Goal: Check status: Check status

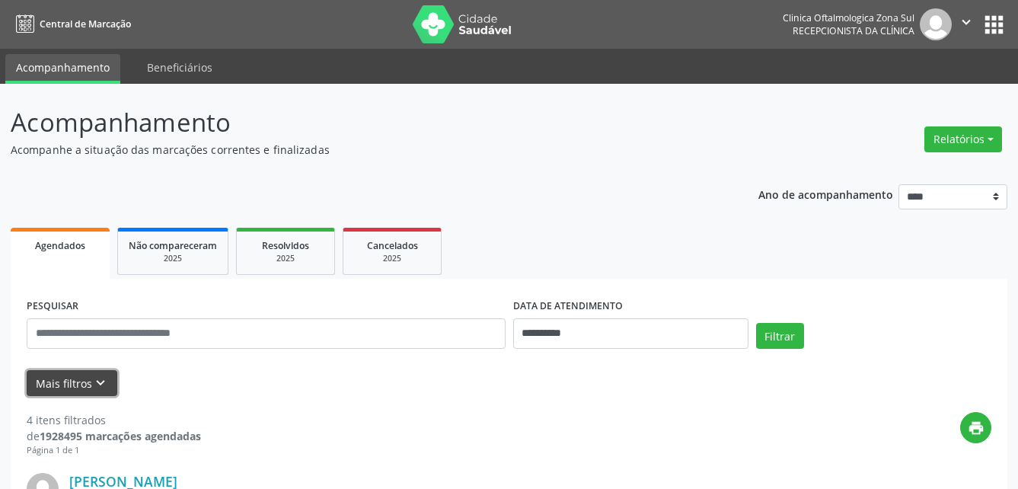
click at [87, 380] on button "Mais filtros keyboard_arrow_down" at bounding box center [72, 383] width 91 height 27
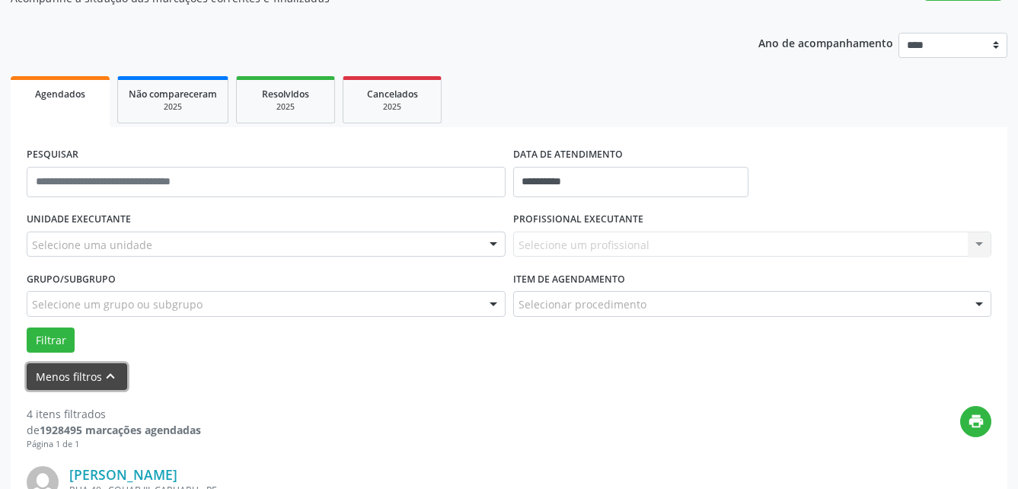
scroll to position [152, 0]
click at [478, 308] on div "Selecione um grupo ou subgrupo" at bounding box center [266, 303] width 479 height 26
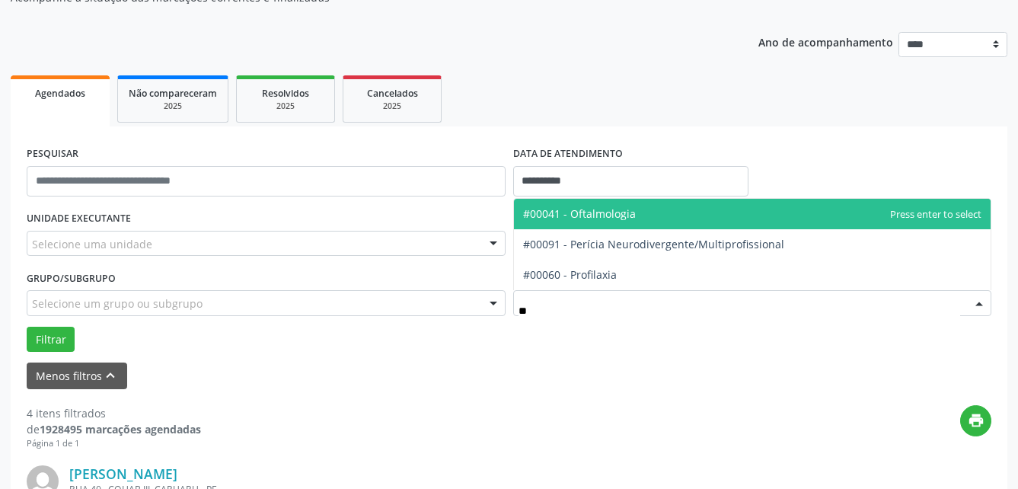
type input "***"
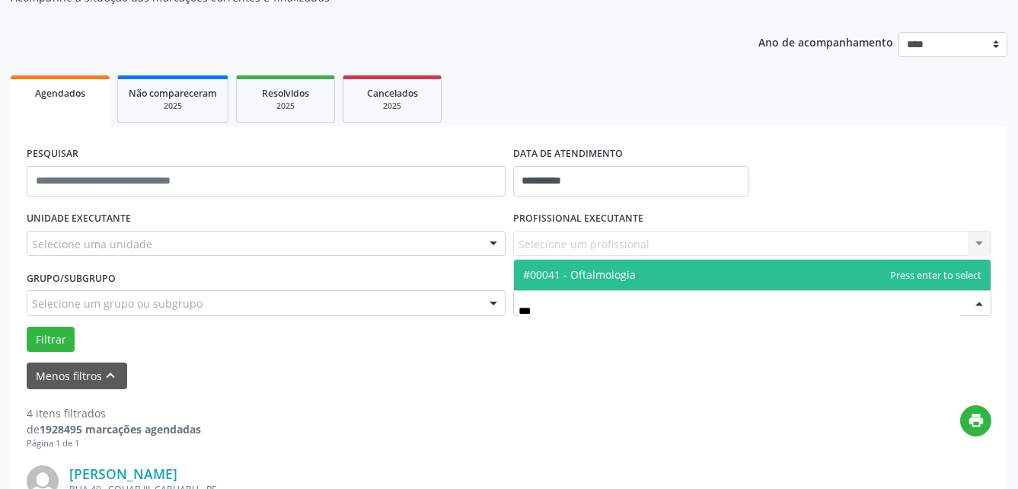
click at [617, 273] on span "#00041 - Oftalmologia" at bounding box center [579, 274] width 113 height 14
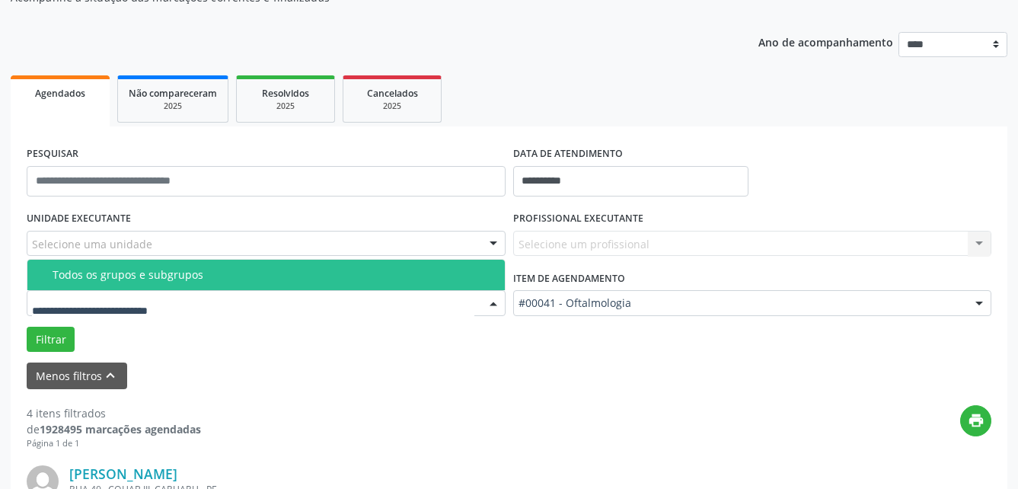
click at [426, 301] on div at bounding box center [266, 303] width 479 height 26
click at [282, 269] on div "Todos os grupos e subgrupos" at bounding box center [274, 275] width 443 height 12
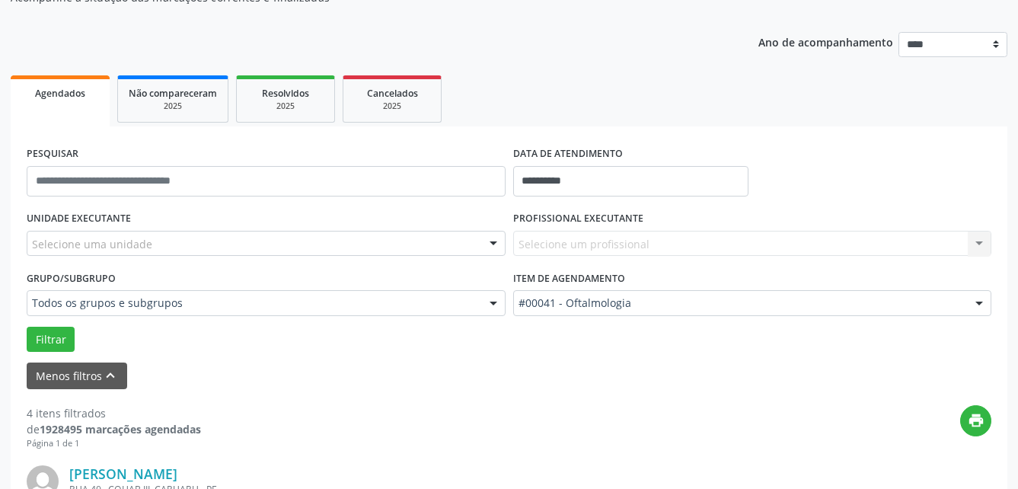
click at [317, 245] on div "Selecione uma unidade" at bounding box center [266, 244] width 479 height 26
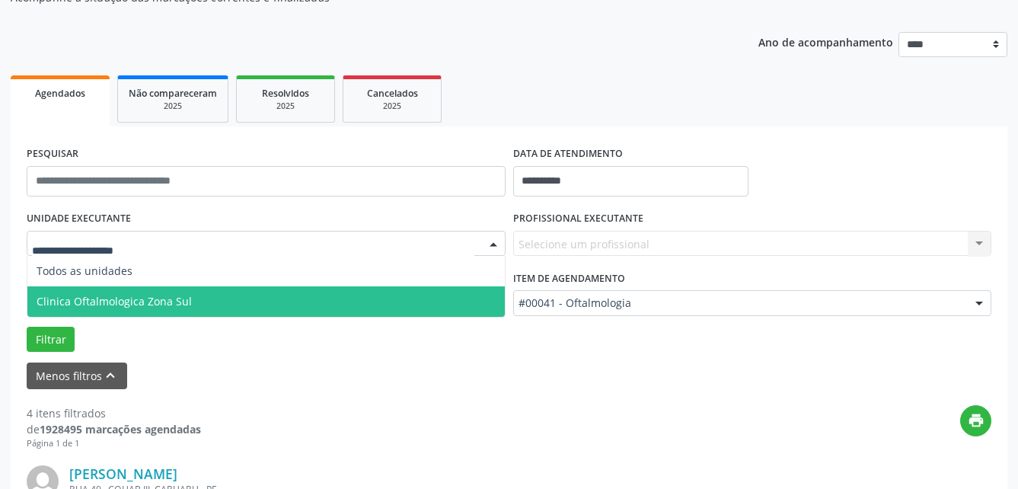
click at [304, 304] on span "Clinica Oftalmologica Zona Sul" at bounding box center [265, 301] width 477 height 30
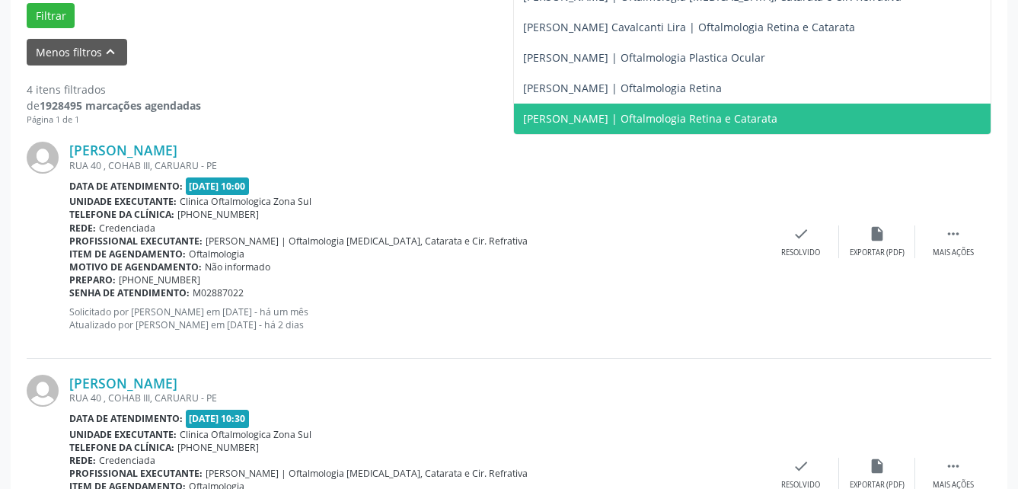
scroll to position [381, 0]
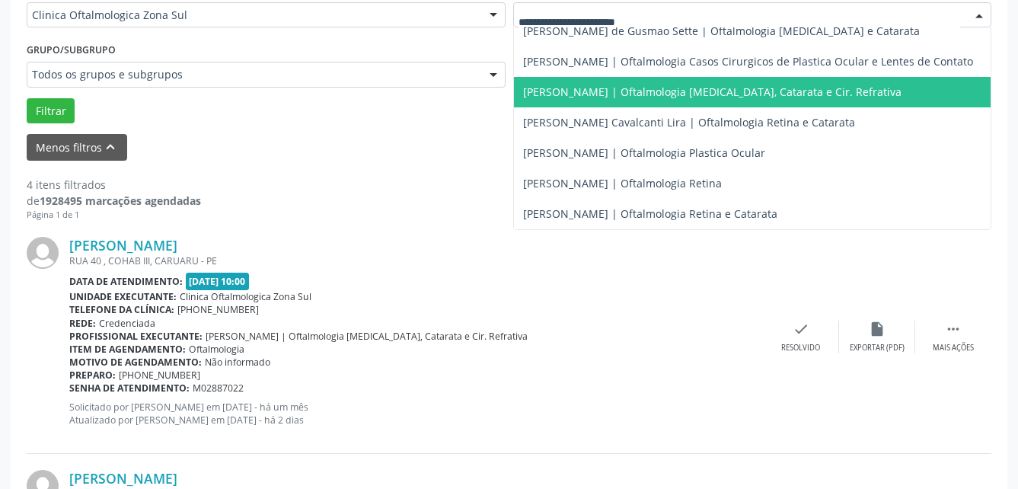
click at [601, 88] on span "[PERSON_NAME] | Oftalmologia [MEDICAL_DATA], Catarata e Cir. Refrativa" at bounding box center [712, 91] width 378 height 14
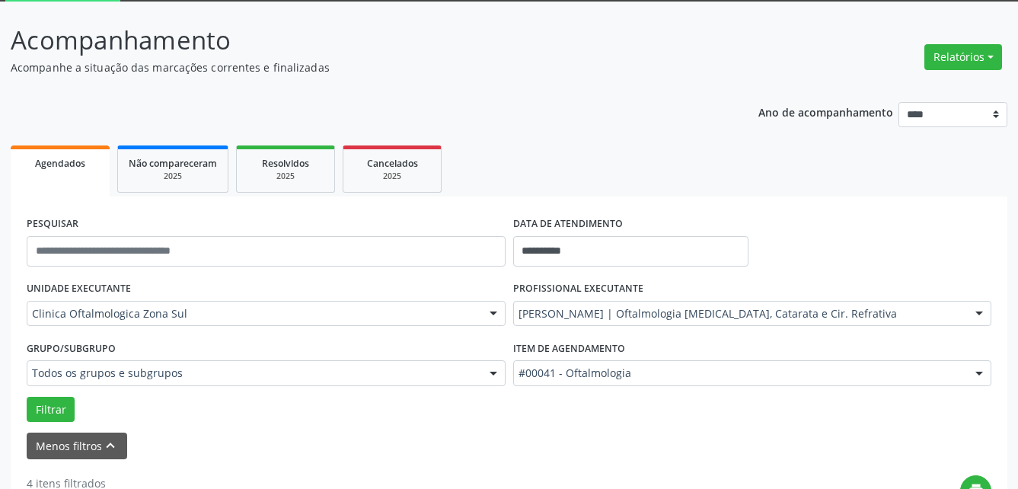
scroll to position [76, 0]
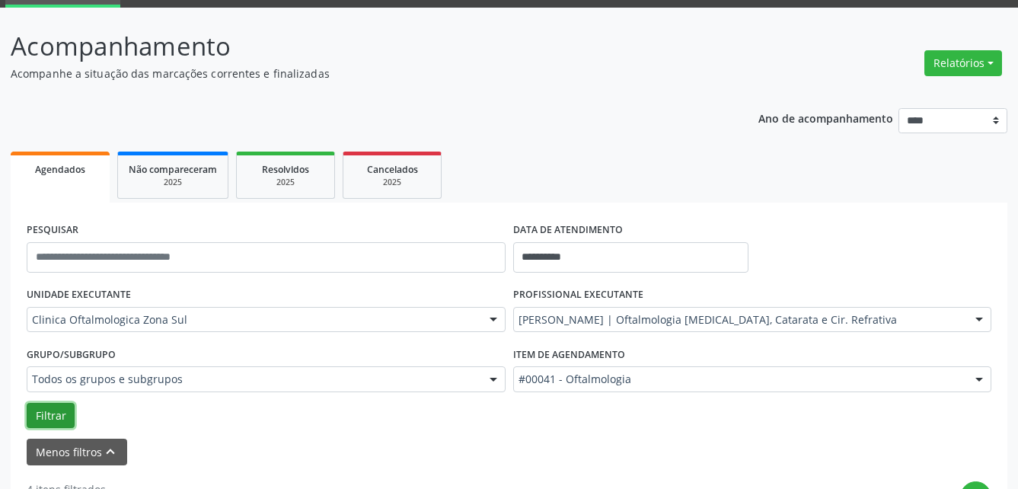
click at [50, 419] on button "Filtrar" at bounding box center [51, 416] width 48 height 26
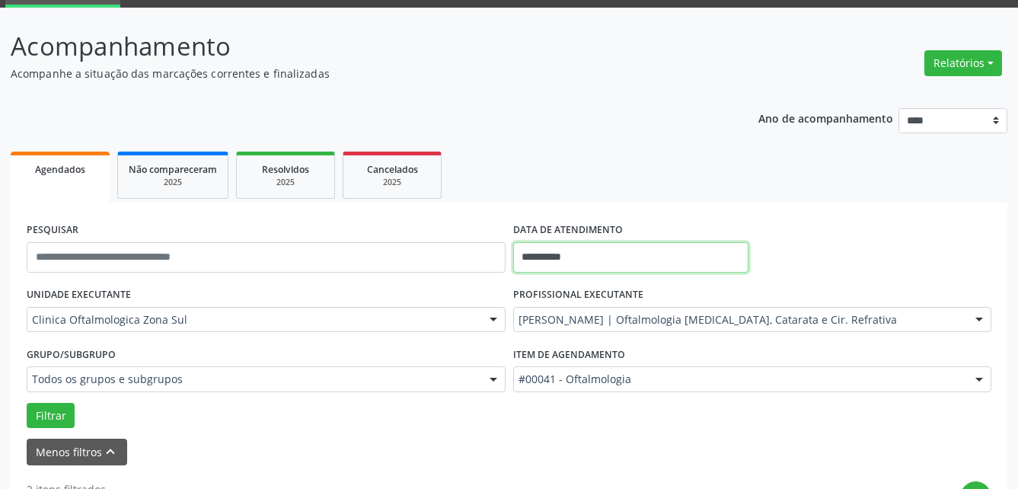
click at [594, 247] on input "**********" at bounding box center [630, 257] width 235 height 30
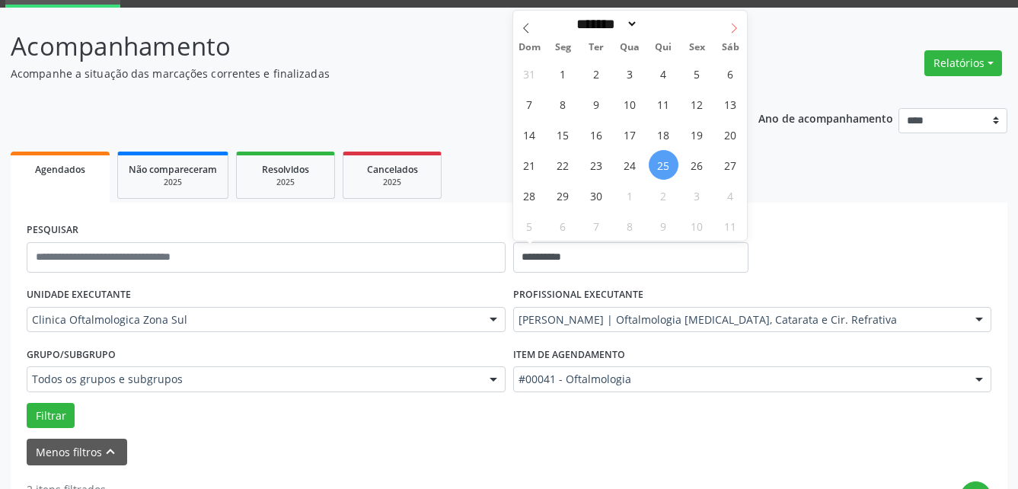
click at [736, 27] on icon at bounding box center [733, 28] width 11 height 11
select select "*"
click at [566, 167] on span "20" at bounding box center [563, 165] width 30 height 30
type input "**********"
click at [689, 170] on span "24" at bounding box center [697, 165] width 30 height 30
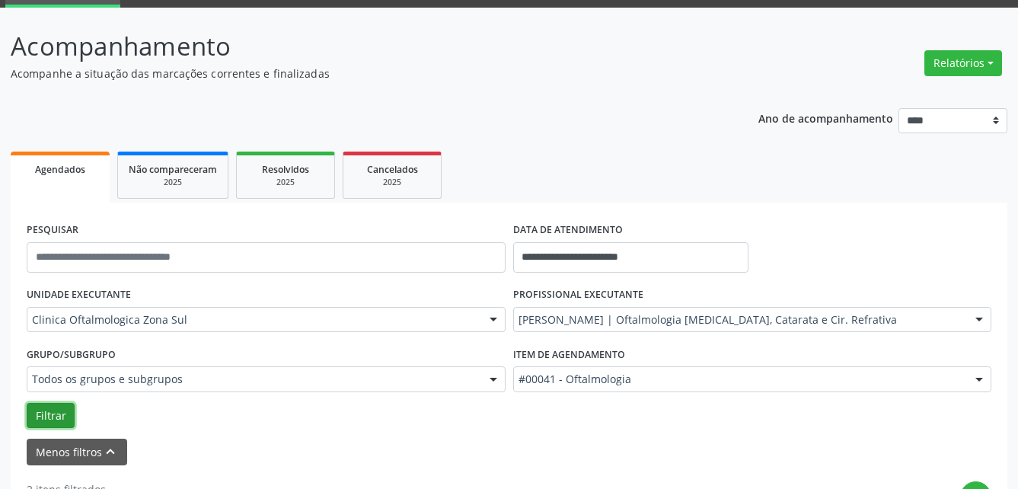
click at [58, 418] on button "Filtrar" at bounding box center [51, 416] width 48 height 26
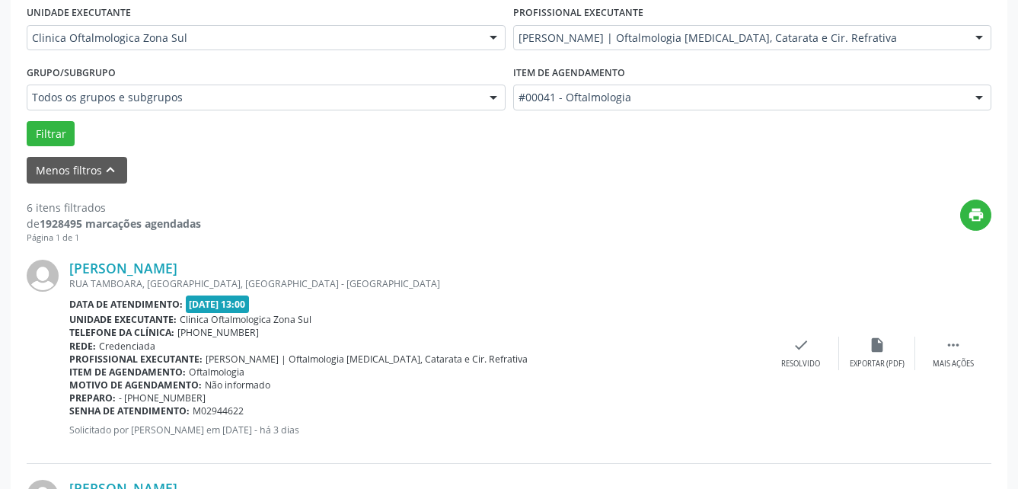
scroll to position [9, 0]
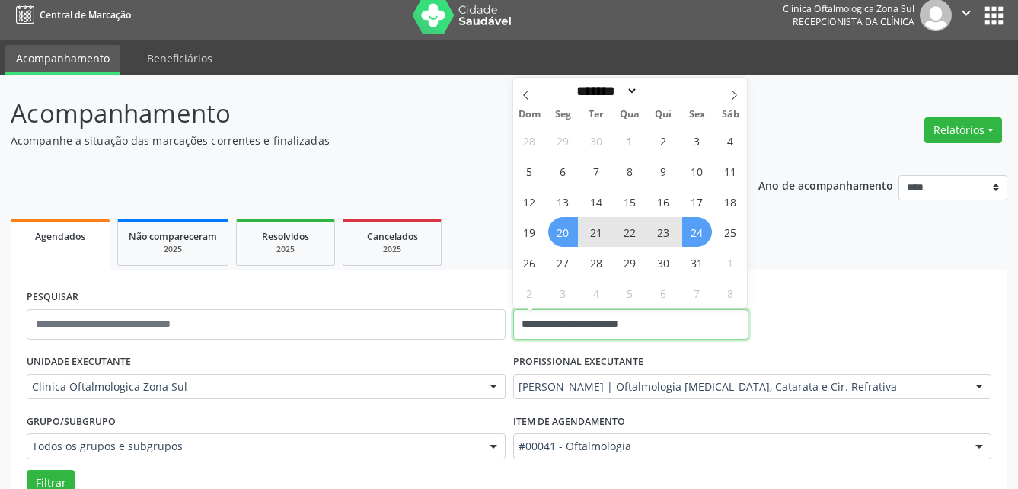
click at [694, 322] on input "**********" at bounding box center [630, 324] width 235 height 30
click at [563, 258] on span "27" at bounding box center [563, 262] width 30 height 30
type input "**********"
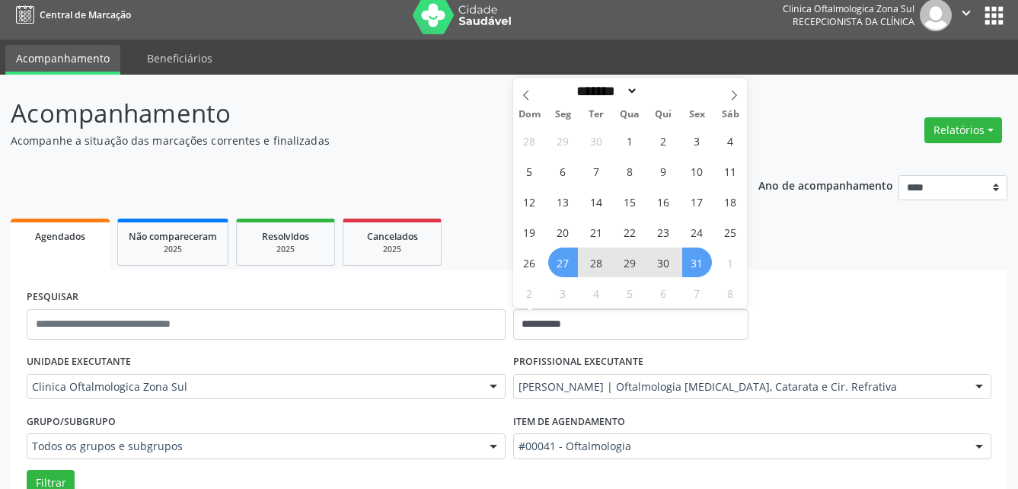
click at [713, 261] on div "28 29 30 1 2 3 4 5 6 7 8 9 10 11 12 13 14 15 16 17 18 19 20 21 22 23 24 25 26 2…" at bounding box center [630, 216] width 234 height 183
click at [701, 261] on span "31" at bounding box center [697, 262] width 30 height 30
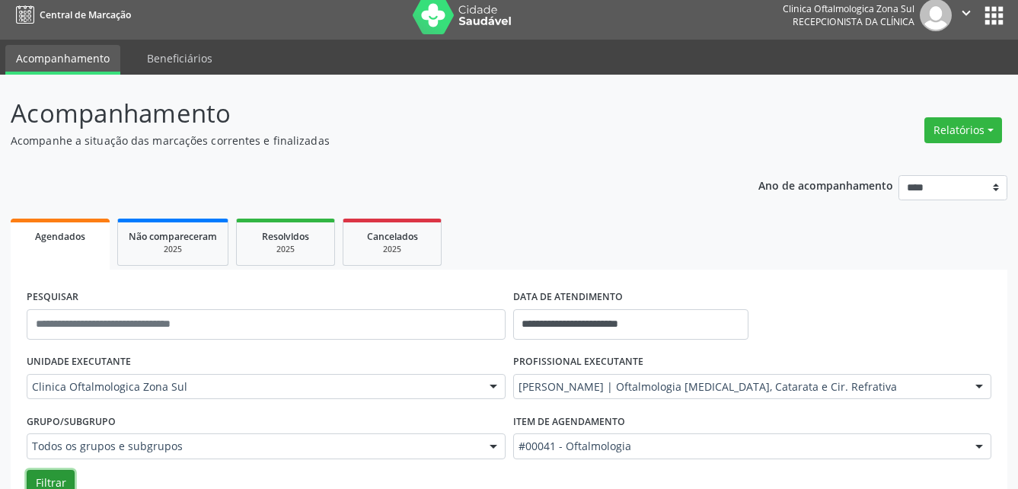
click at [56, 475] on button "Filtrar" at bounding box center [51, 483] width 48 height 26
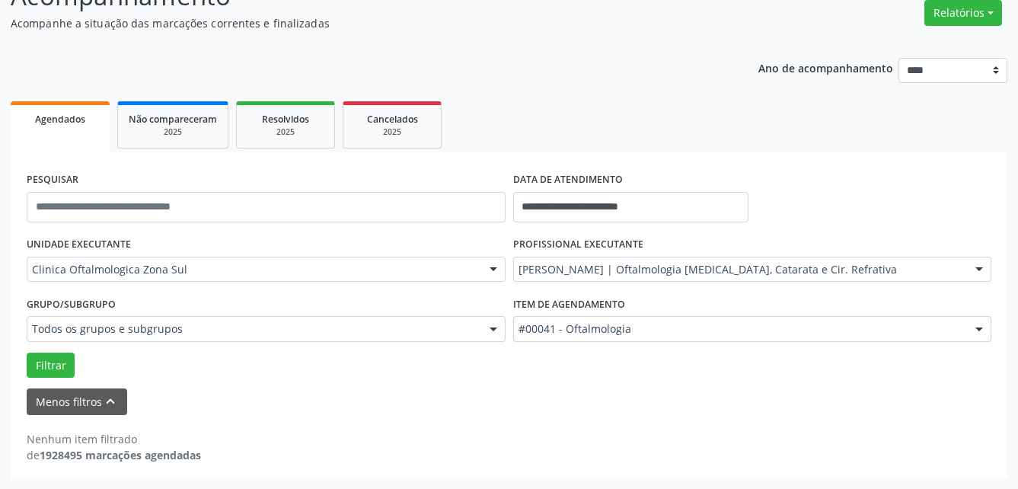
scroll to position [127, 0]
